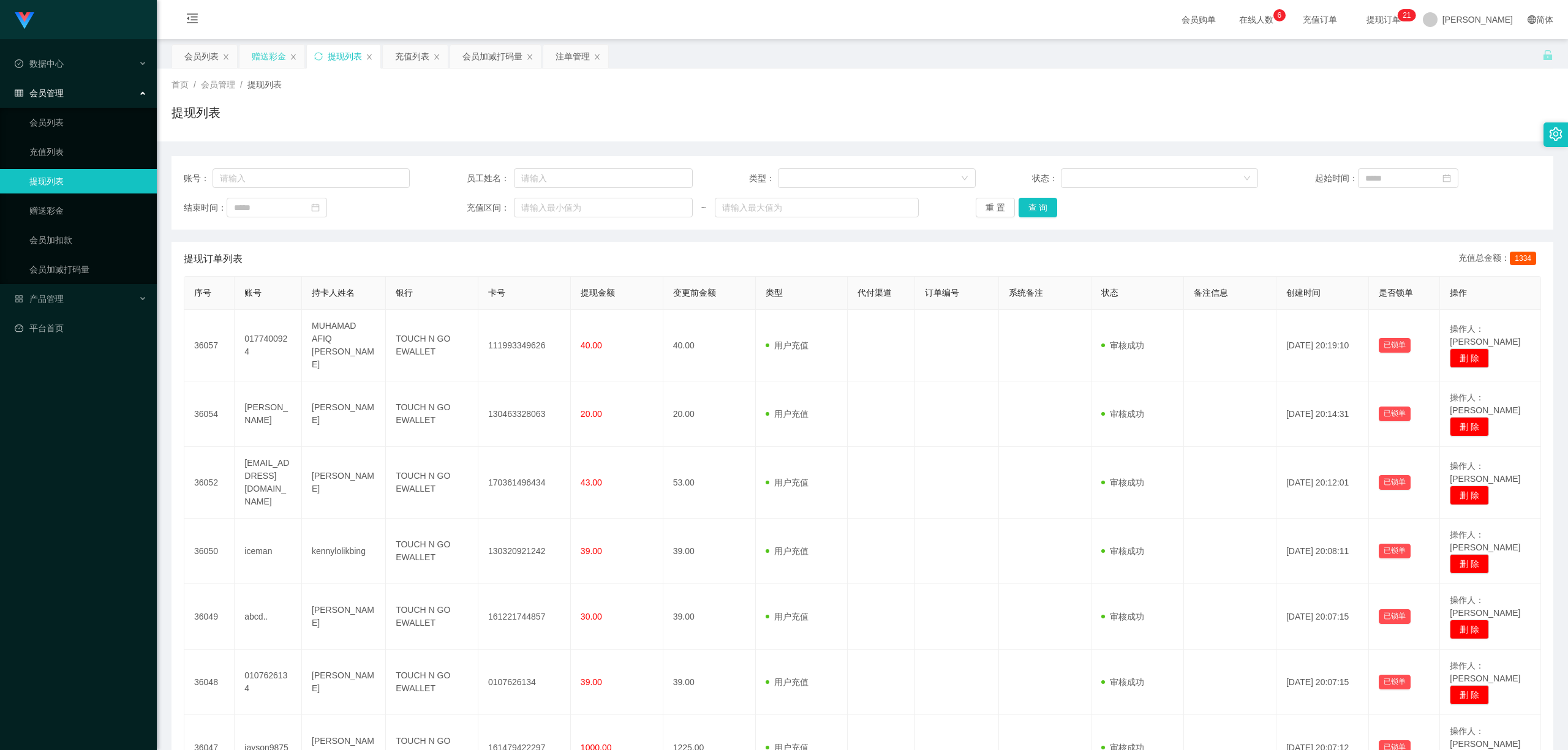
click at [264, 57] on div "赠送彩金" at bounding box center [269, 56] width 34 height 23
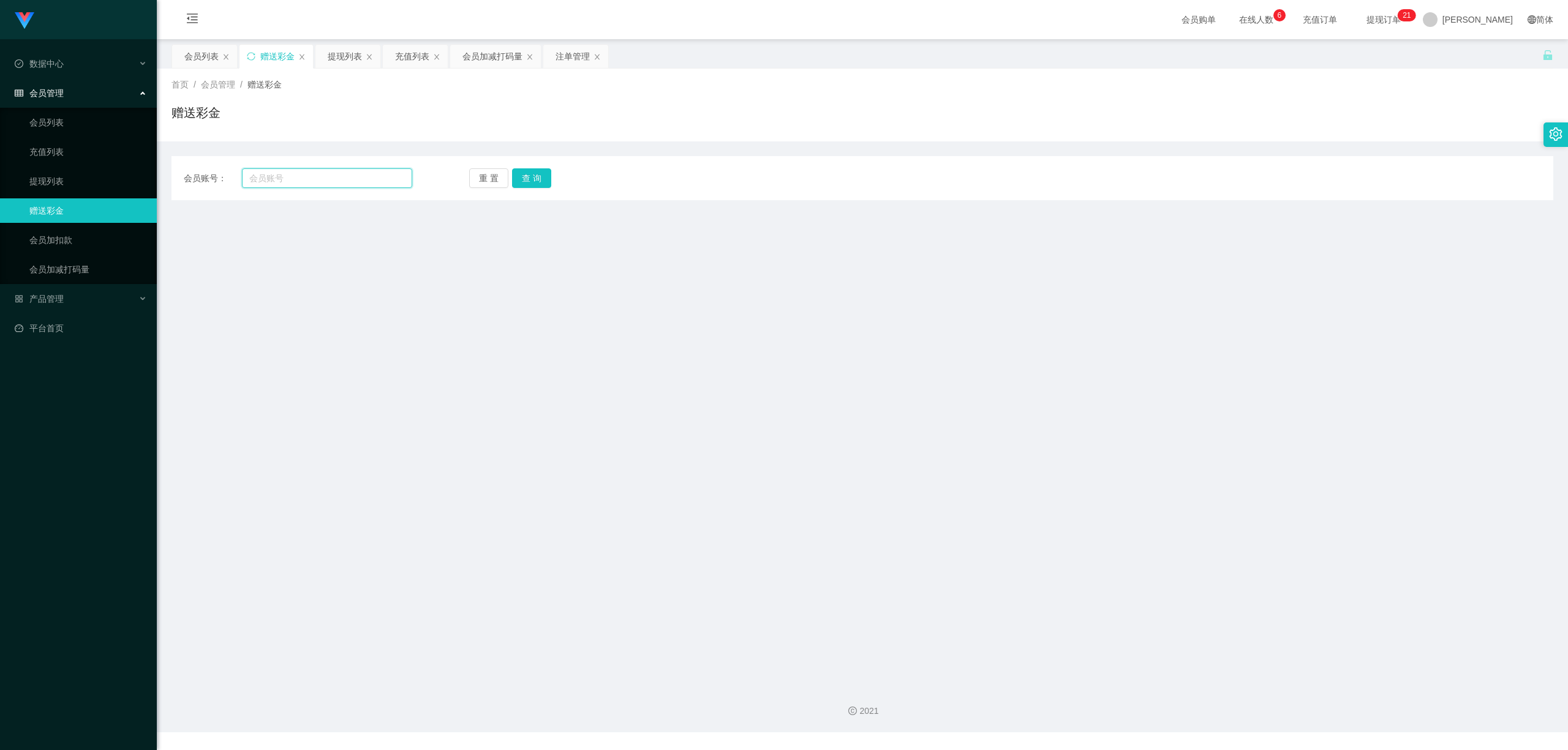
click at [331, 172] on input "text" at bounding box center [327, 178] width 170 height 19
paste input "taobao990610"
type input "taobao990610"
click at [540, 180] on button "查 询" at bounding box center [531, 178] width 39 height 19
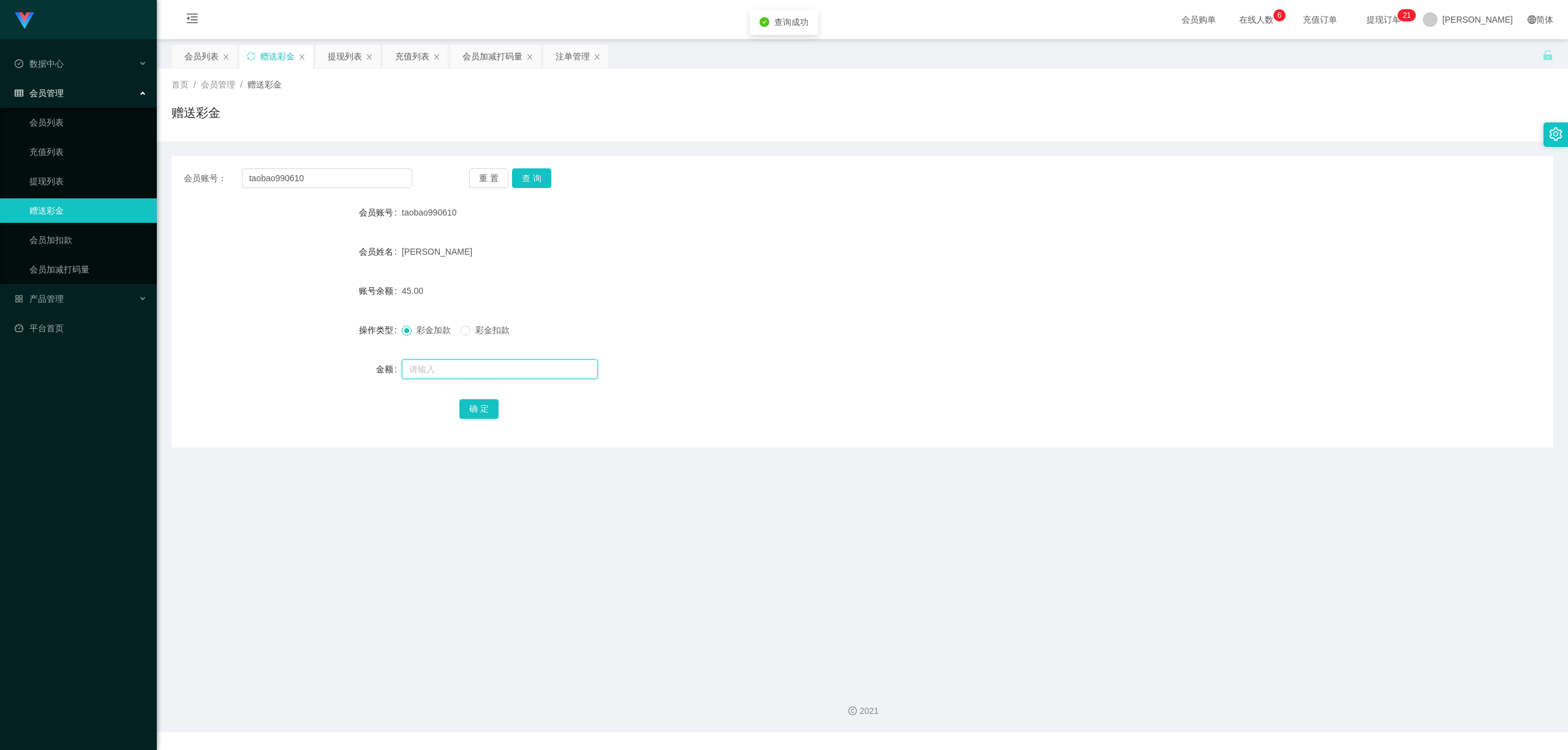
click at [439, 378] on input "text" at bounding box center [499, 369] width 196 height 19
type input "15"
drag, startPoint x: 476, startPoint y: 414, endPoint x: 524, endPoint y: 457, distance: 64.4
click at [476, 414] on button "确 定" at bounding box center [479, 408] width 39 height 19
click at [557, 493] on main "关闭左侧 关闭右侧 关闭其它 刷新页面 会员列表 赠送彩金 提现列表 充值列表 会员加减打码量 注单管理 首页 / 会员管理 / 赠送彩金 / 赠送彩金 会员…" at bounding box center [862, 357] width 1411 height 636
